Goal: Information Seeking & Learning: Find specific fact

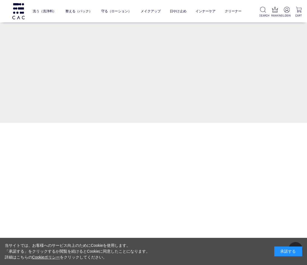
scroll to position [392, 0]
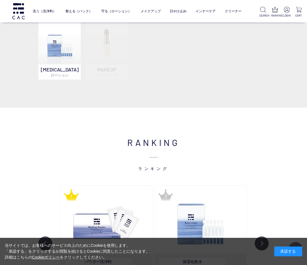
click at [291, 251] on div "承諾する" at bounding box center [289, 251] width 28 height 10
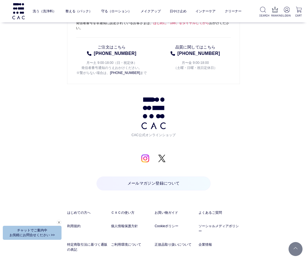
scroll to position [2649, 0]
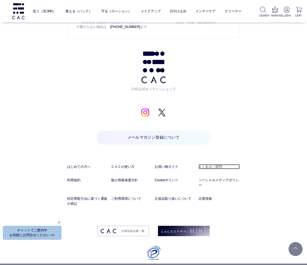
click at [214, 164] on link "よくあるご質問" at bounding box center [219, 166] width 41 height 5
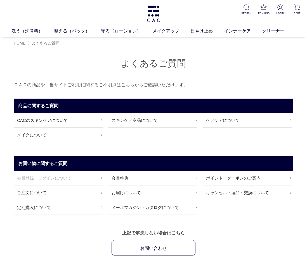
click at [51, 175] on link "会員登録・ログインについて" at bounding box center [58, 178] width 89 height 14
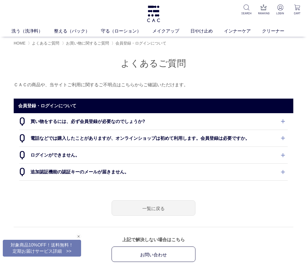
click at [87, 170] on dt "追加認証機能の認証キーのメールが届きません。" at bounding box center [153, 171] width 269 height 17
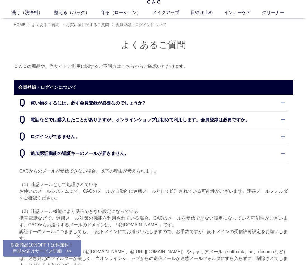
scroll to position [28, 0]
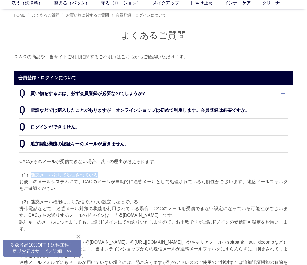
drag, startPoint x: 29, startPoint y: 174, endPoint x: 98, endPoint y: 175, distance: 68.6
click at [99, 175] on p "CACからのメールが受信できない場合、以下の理由が考えられます。 （1）迷惑メールとして処理されている お使いのメールシステムにて、CACのメールが自動的に迷…" at bounding box center [153, 235] width 269 height 155
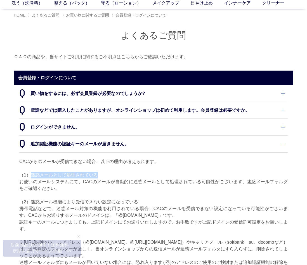
copy p "迷惑メールとして処理されている"
drag, startPoint x: 258, startPoint y: 191, endPoint x: 249, endPoint y: 195, distance: 10.3
click at [258, 191] on p "CACからのメールが受信できない場合、以下の理由が考えられます。 （1）迷惑メールとして処理されている お使いのメールシステムにて、CACのメールが自動的に迷…" at bounding box center [153, 235] width 269 height 155
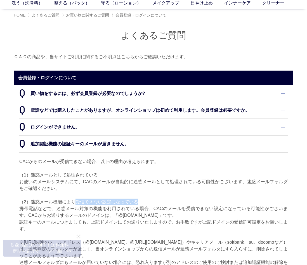
drag, startPoint x: 75, startPoint y: 201, endPoint x: 147, endPoint y: 201, distance: 71.9
click at [147, 201] on p "CACからのメールが受信できない場合、以下の理由が考えられます。 （1）迷惑メールとして処理されている お使いのメールシステムにて、CACのメールが自動的に迷…" at bounding box center [153, 235] width 269 height 155
copy p "受信できない設定になっている"
click at [161, 201] on p "CACからのメールが受信できない場合、以下の理由が考えられます。 （1）迷惑メールとして処理されている お使いのメールシステムにて、CACのメールが自動的に迷…" at bounding box center [153, 235] width 269 height 155
drag, startPoint x: 30, startPoint y: 202, endPoint x: 76, endPoint y: 202, distance: 45.6
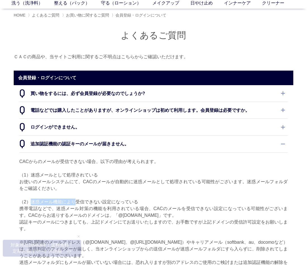
click at [76, 202] on p "CACからのメールが受信できない場合、以下の理由が考えられます。 （1）迷惑メールとして処理されている お使いのメールシステムにて、CACのメールが自動的に迷…" at bounding box center [153, 235] width 269 height 155
copy p "迷惑メール機能により"
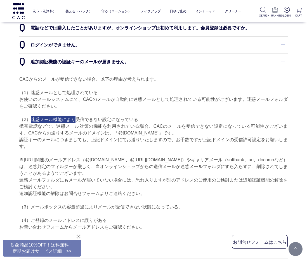
scroll to position [84, 0]
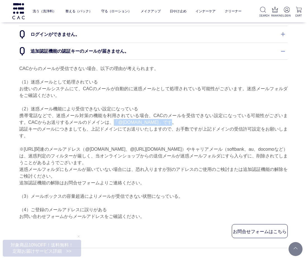
drag, startPoint x: 103, startPoint y: 121, endPoint x: 148, endPoint y: 121, distance: 44.8
click at [148, 121] on p "CACからのメールが受信できない場合、以下の理由が考えられます。 （1）迷惑メールとして処理されている お使いのメールシステムにて、CACのメールが自動的に迷…" at bounding box center [153, 142] width 269 height 155
copy p "「@cac-cosme.co.jp」"
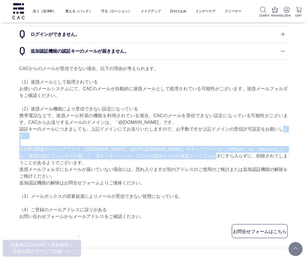
drag, startPoint x: 259, startPoint y: 146, endPoint x: 303, endPoint y: 118, distance: 51.6
click at [289, 125] on div "買い物をするには、必ず会員登録が必要なのでしょうか? 当オンラインショップでは、ご利用の皆様に、会員登録（登録料・入会金・年会費等無料）をお願いしております。…" at bounding box center [154, 122] width 280 height 261
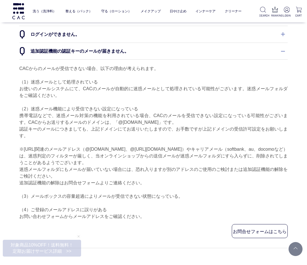
click at [226, 201] on p "CACからのメールが受信できない場合、以下の理由が考えられます。 （1）迷惑メールとして処理されている お使いのメールシステムにて、CACのメールが自動的に迷…" at bounding box center [153, 142] width 269 height 155
drag, startPoint x: 103, startPoint y: 121, endPoint x: 147, endPoint y: 122, distance: 44.2
click at [147, 122] on p "CACからのメールが受信できない場合、以下の理由が考えられます。 （1）迷惑メールとして処理されている お使いのメールシステムにて、CACのメールが自動的に迷…" at bounding box center [153, 142] width 269 height 155
copy p "「@cac-cosme.co.jp」"
drag, startPoint x: 100, startPoint y: 128, endPoint x: 202, endPoint y: 128, distance: 101.6
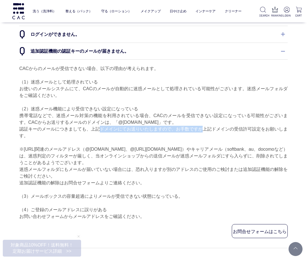
click at [202, 128] on p "CACからのメールが受信できない場合、以下の理由が考えられます。 （1）迷惑メールとして処理されている お使いのメールシステムにて、CACのメールが自動的に迷…" at bounding box center [153, 142] width 269 height 155
copy p "ドメインにてお送りいたしますので、お手数ですが"
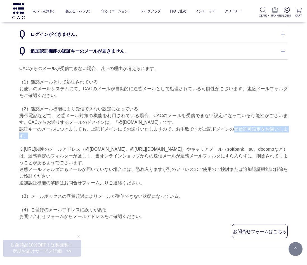
drag, startPoint x: 233, startPoint y: 129, endPoint x: 287, endPoint y: 137, distance: 53.8
click at [287, 137] on p "CACからのメールが受信できない場合、以下の理由が考えられます。 （1）迷惑メールとして処理されている お使いのメールシステムにて、CACのメールが自動的に迷…" at bounding box center [153, 142] width 269 height 155
copy p "受信許可設定をお願いします。"
click at [243, 211] on p "CACからのメールが受信できない場合、以下の理由が考えられます。 （1）迷惑メールとして処理されている お使いのメールシステムにて、CACのメールが自動的に迷…" at bounding box center [153, 142] width 269 height 155
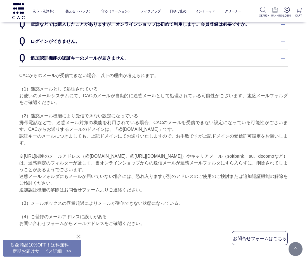
scroll to position [0, 0]
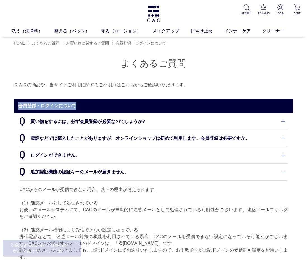
drag, startPoint x: 91, startPoint y: 104, endPoint x: 18, endPoint y: 106, distance: 72.5
click at [18, 106] on h2 "会員登録・ログインについて" at bounding box center [154, 106] width 280 height 14
copy h2 "会員登録・ログインについて"
click at [63, 172] on dt "追加認証機能の認証キーのメールが届きません。" at bounding box center [153, 171] width 269 height 17
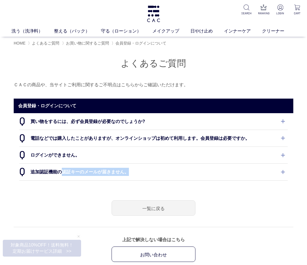
drag, startPoint x: 62, startPoint y: 170, endPoint x: 130, endPoint y: 169, distance: 68.6
click at [130, 169] on dt "追加認証機能の認証キーのメールが届きません。" at bounding box center [153, 171] width 269 height 17
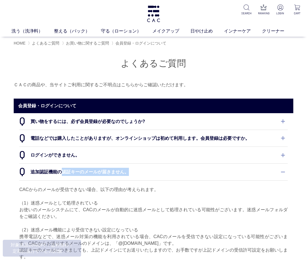
click at [139, 170] on dt "追加認証機能の認証キーのメールが届きません。" at bounding box center [153, 171] width 269 height 17
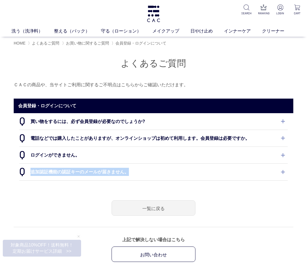
drag, startPoint x: 29, startPoint y: 171, endPoint x: 130, endPoint y: 169, distance: 100.5
click at [130, 169] on dt "追加認証機能の認証キーのメールが届きません。" at bounding box center [153, 171] width 269 height 17
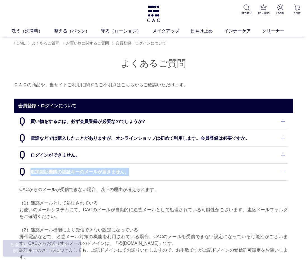
copy dt "追加認証機能の認証キーのメールが届きません。"
